Goal: Check status: Check status

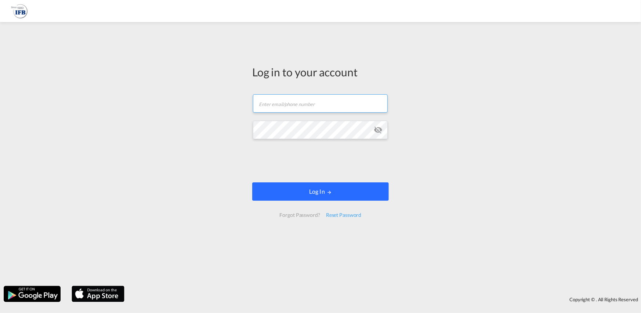
type input "[PERSON_NAME][EMAIL_ADDRESS][PERSON_NAME][DOMAIN_NAME]"
click at [346, 190] on button "Log In" at bounding box center [320, 192] width 137 height 18
